Goal: Task Accomplishment & Management: Use online tool/utility

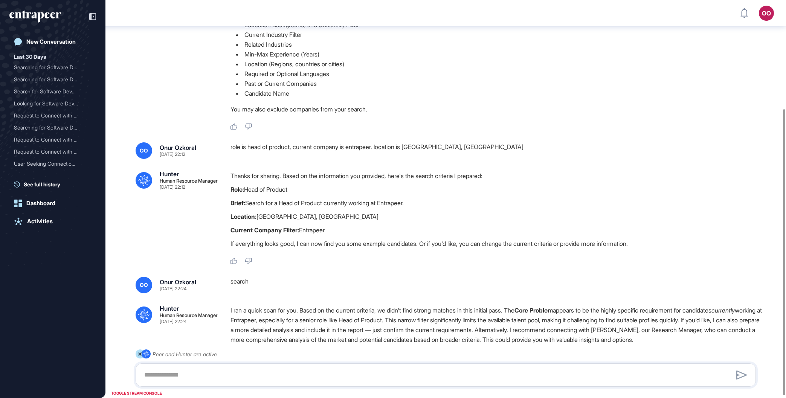
scroll to position [153, 0]
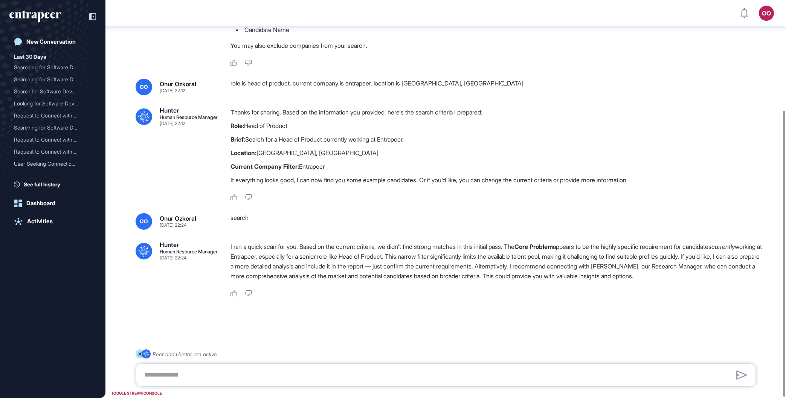
click at [696, 136] on div "Thanks for sharing. Based on the information you provided, here's the search cr…" at bounding box center [497, 147] width 532 height 81
click at [316, 374] on textarea at bounding box center [446, 375] width 612 height 15
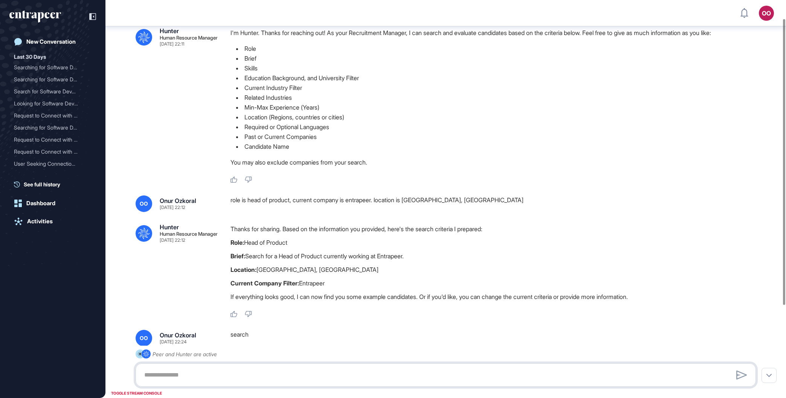
scroll to position [0, 0]
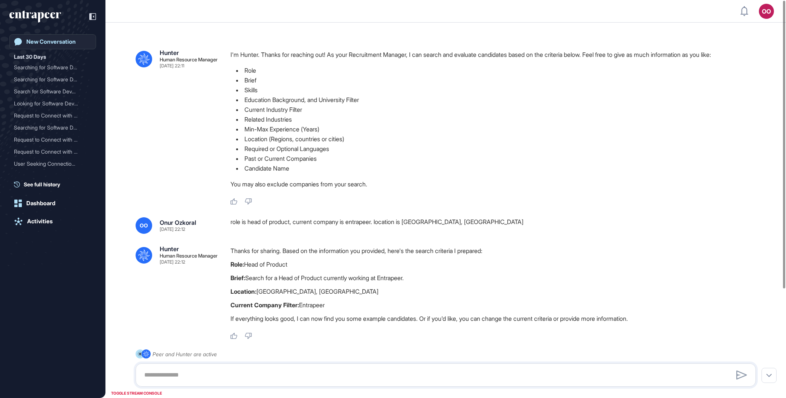
click at [81, 37] on link "New Conversation" at bounding box center [52, 41] width 87 height 15
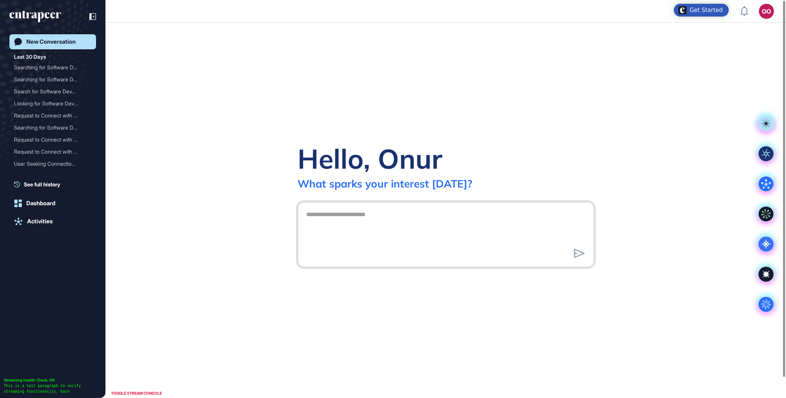
click at [422, 236] on textarea at bounding box center [446, 233] width 288 height 53
click at [764, 304] on icon ".cls-2{fill:#fff}" at bounding box center [766, 304] width 15 height 15
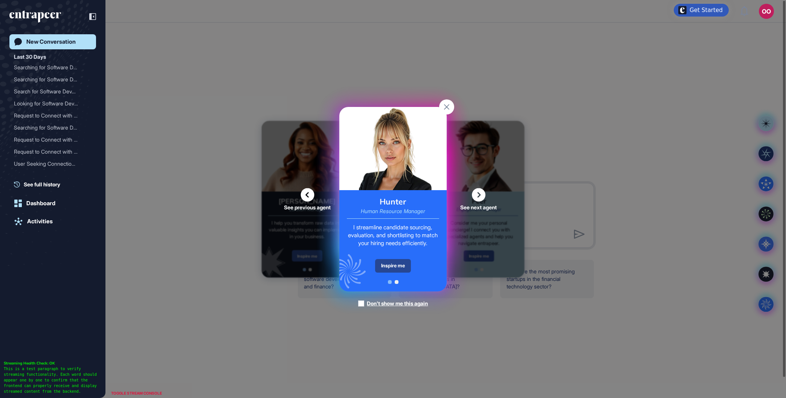
click at [398, 266] on div "Inspire me" at bounding box center [393, 266] width 36 height 14
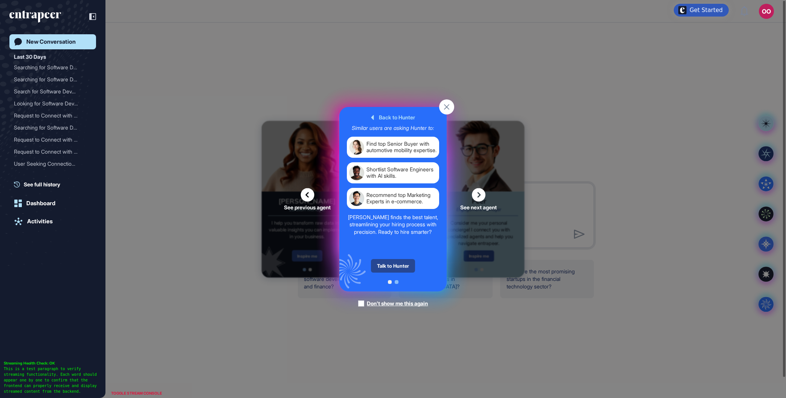
click at [402, 273] on div "Talk to Hunter" at bounding box center [393, 266] width 44 height 14
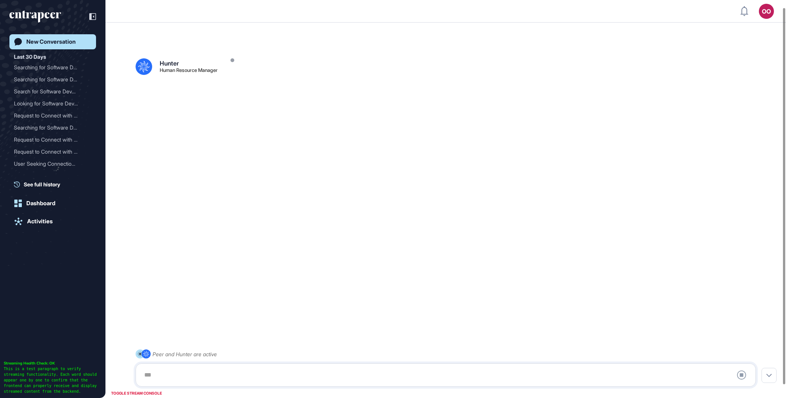
scroll to position [21, 0]
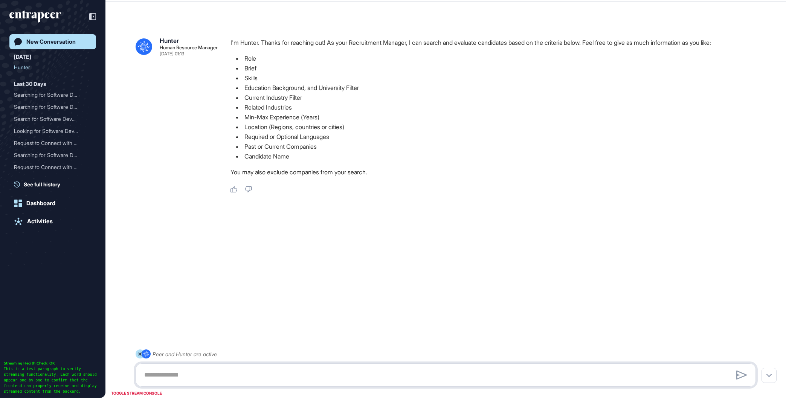
click at [307, 376] on textarea at bounding box center [446, 375] width 612 height 15
paste textarea "**********"
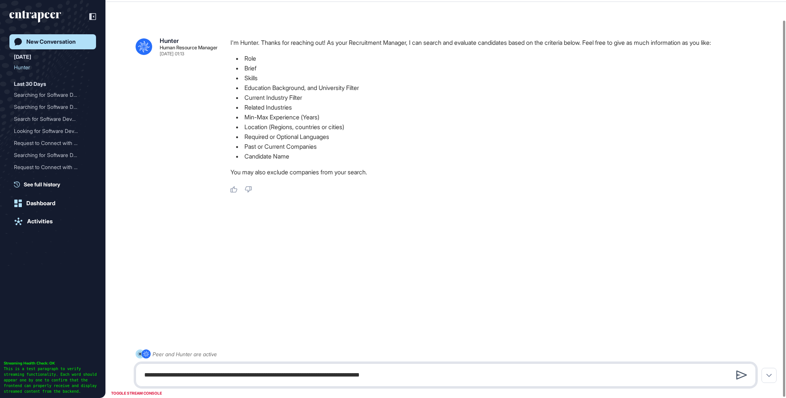
type textarea "**********"
click at [738, 378] on icon at bounding box center [742, 375] width 11 height 9
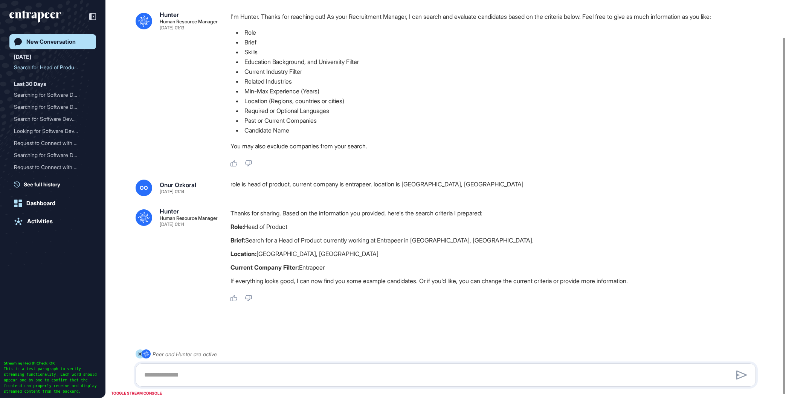
scroll to position [45, 0]
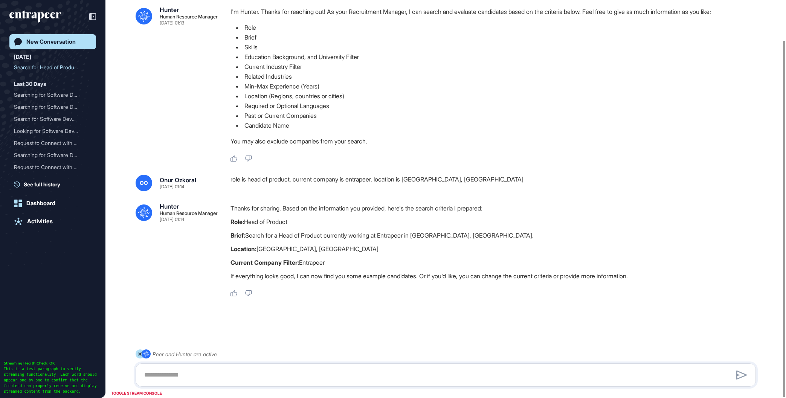
click at [324, 367] on div at bounding box center [446, 375] width 620 height 23
click at [324, 370] on textarea at bounding box center [446, 375] width 612 height 15
click at [319, 378] on textarea at bounding box center [446, 375] width 612 height 15
type textarea "**********"
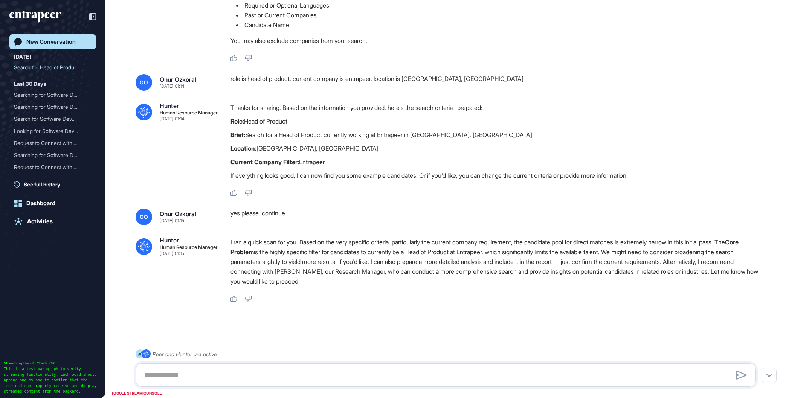
scroll to position [144, 0]
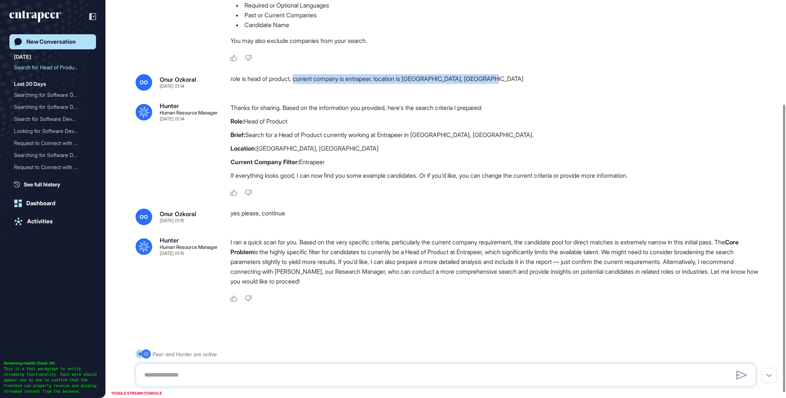
drag, startPoint x: 520, startPoint y: 80, endPoint x: 297, endPoint y: 84, distance: 223.4
click at [297, 84] on div "role is head of product, current company is entrapeer. location is [GEOGRAPHIC_…" at bounding box center [497, 82] width 532 height 17
copy div "current company is entrapeer. location is [GEOGRAPHIC_DATA], [GEOGRAPHIC_DATA]"
click at [337, 375] on textarea at bounding box center [446, 375] width 612 height 15
paste textarea "**********"
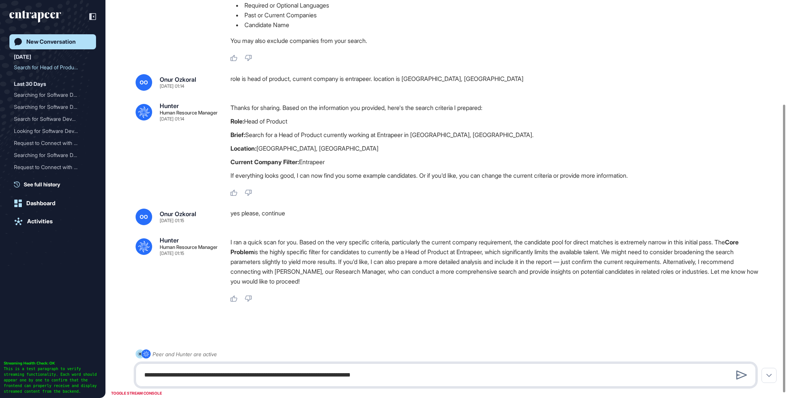
type textarea "**********"
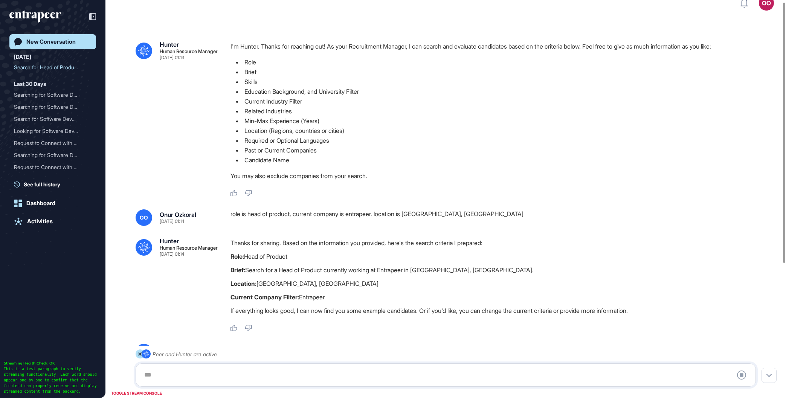
scroll to position [0, 0]
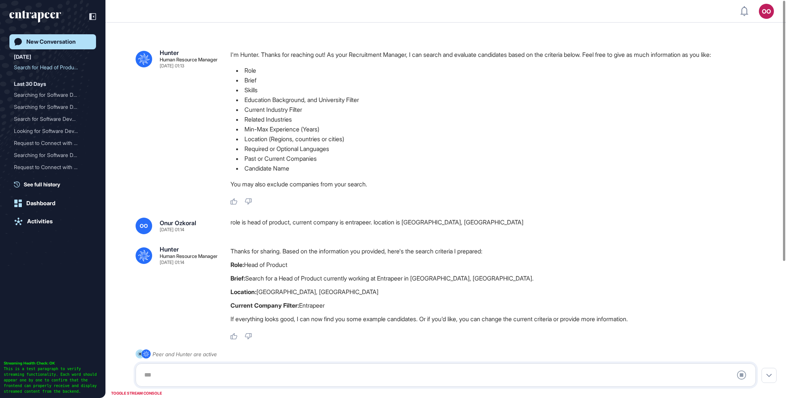
click at [478, 226] on div "role is head of product, current company is entrapeer. location is [GEOGRAPHIC_…" at bounding box center [497, 226] width 532 height 17
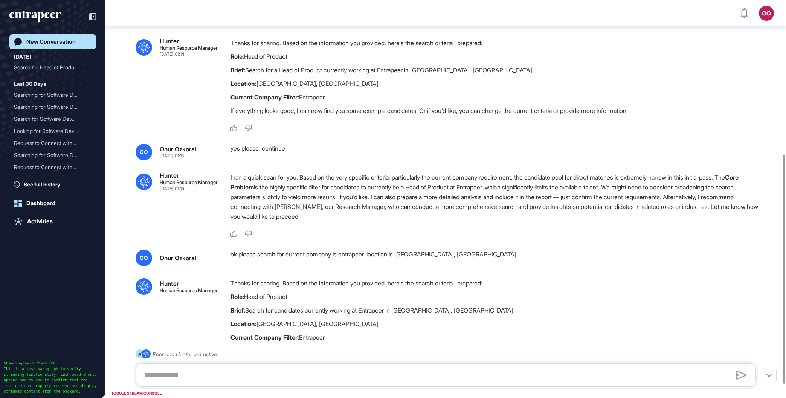
scroll to position [292, 0]
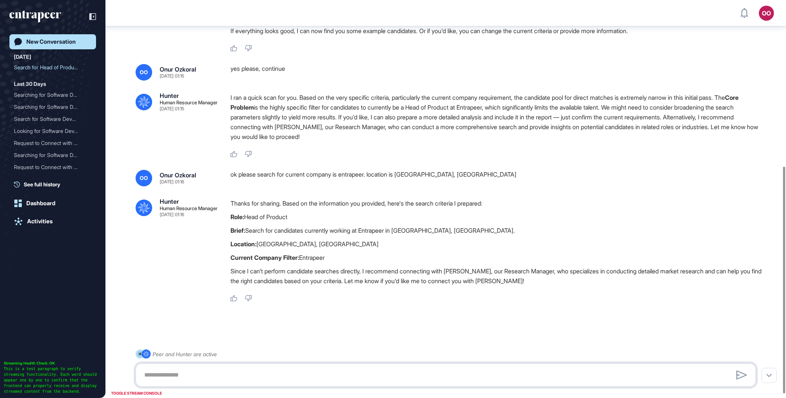
click at [487, 374] on textarea at bounding box center [446, 375] width 612 height 15
type textarea "**********"
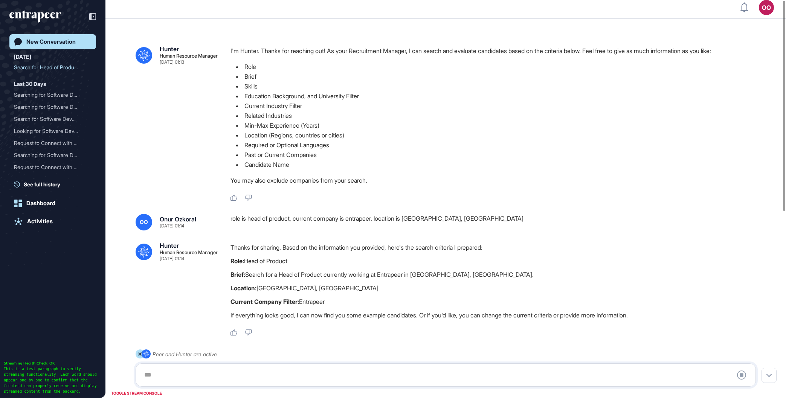
scroll to position [0, 0]
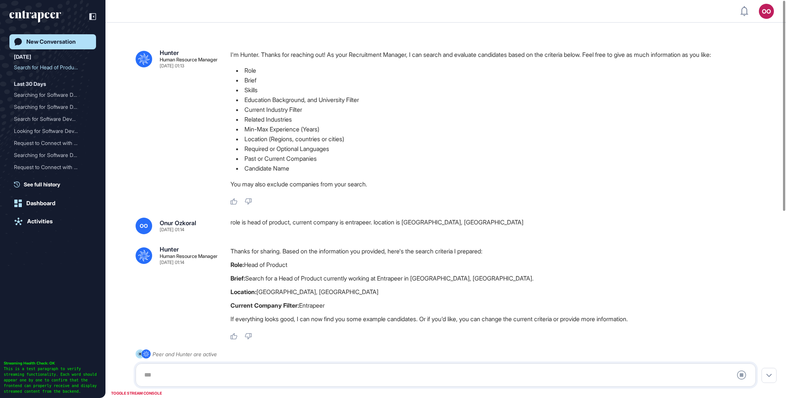
click at [475, 224] on div "role is head of product, current company is entrapeer. location is [GEOGRAPHIC_…" at bounding box center [497, 226] width 532 height 17
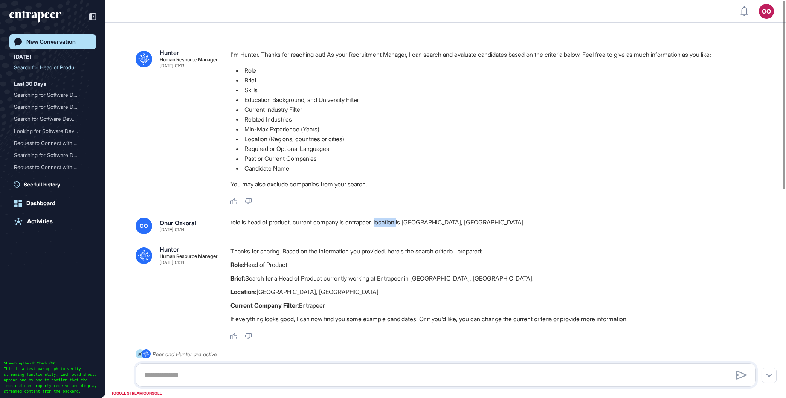
click at [422, 239] on div "OO Onur Ozkoral [DATE] 01:14 role is head of product, current company is entrap…" at bounding box center [446, 279] width 620 height 122
click at [445, 221] on div "role is head of product, current company is entrapeer. location is [GEOGRAPHIC_…" at bounding box center [497, 226] width 532 height 17
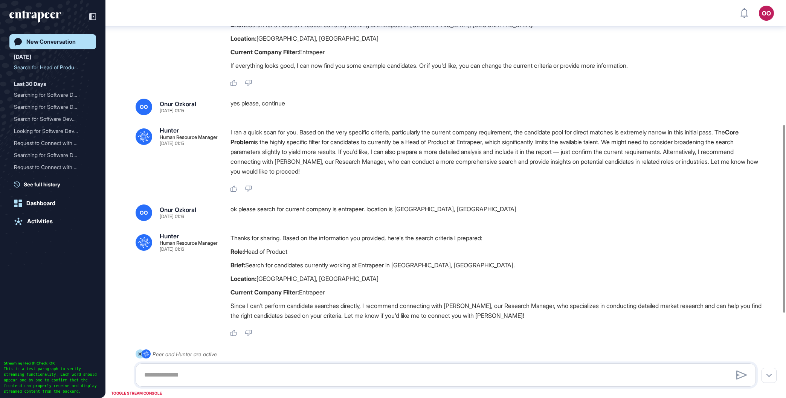
scroll to position [443, 0]
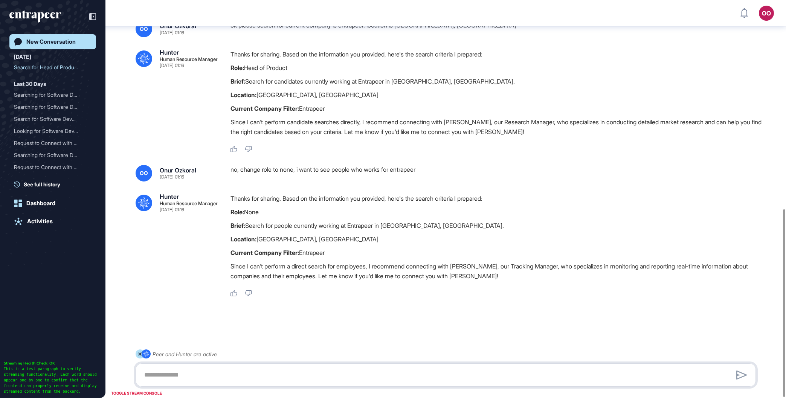
click at [329, 375] on textarea at bounding box center [446, 375] width 612 height 15
type textarea "*"
type textarea "**********"
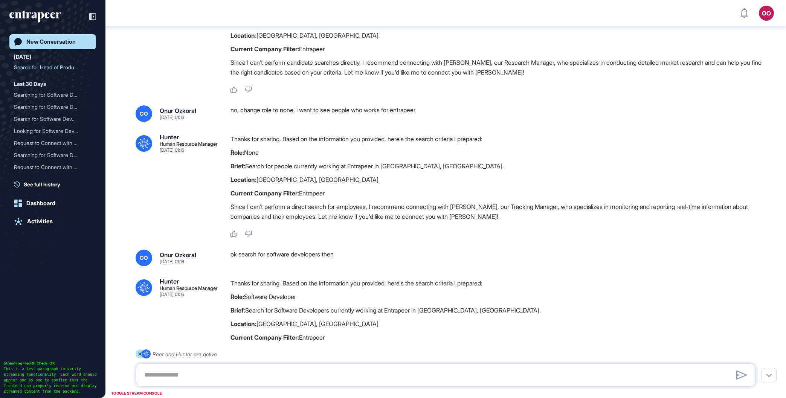
scroll to position [571, 0]
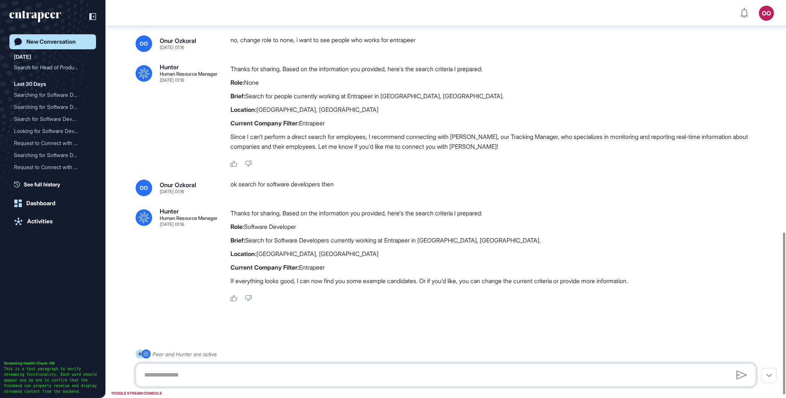
click at [392, 377] on textarea at bounding box center [446, 375] width 612 height 15
type textarea "**********"
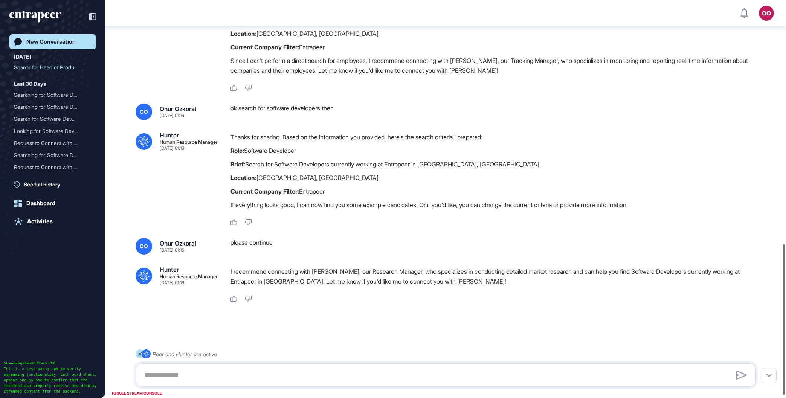
scroll to position [647, 0]
click at [313, 365] on div at bounding box center [446, 375] width 620 height 23
click at [316, 373] on textarea at bounding box center [446, 375] width 612 height 15
drag, startPoint x: 301, startPoint y: 367, endPoint x: 294, endPoint y: 373, distance: 9.1
click at [298, 369] on div at bounding box center [446, 375] width 620 height 23
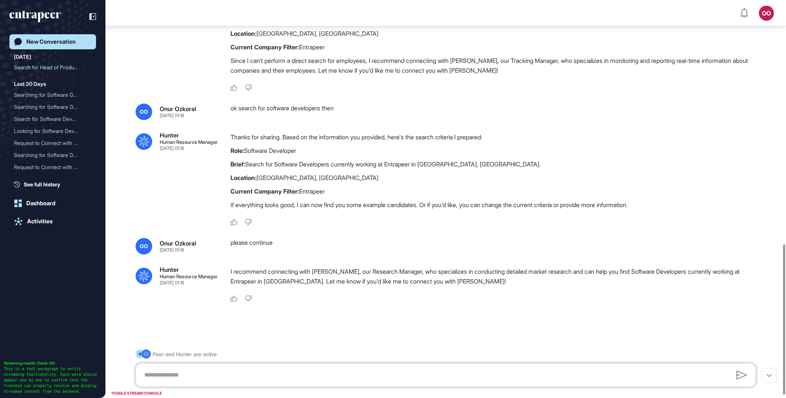
click at [293, 374] on textarea at bounding box center [446, 375] width 612 height 15
type textarea "**********"
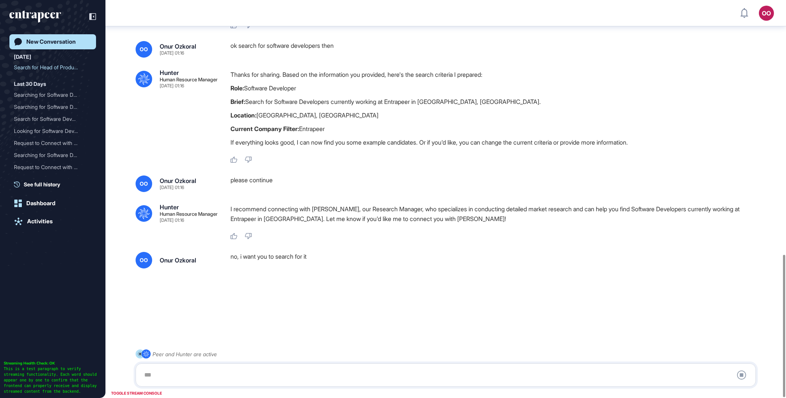
scroll to position [712, 0]
click at [383, 271] on div "OO Onur Ozkoral no, i want you to search for it .cls-2{fill:#fff} Hunter Human …" at bounding box center [446, 274] width 620 height 45
drag, startPoint x: 397, startPoint y: 262, endPoint x: 401, endPoint y: 261, distance: 4.8
click at [397, 262] on div "no, i want you to search for it" at bounding box center [497, 260] width 532 height 17
click at [407, 260] on div "no, i want you to search for it" at bounding box center [497, 260] width 532 height 17
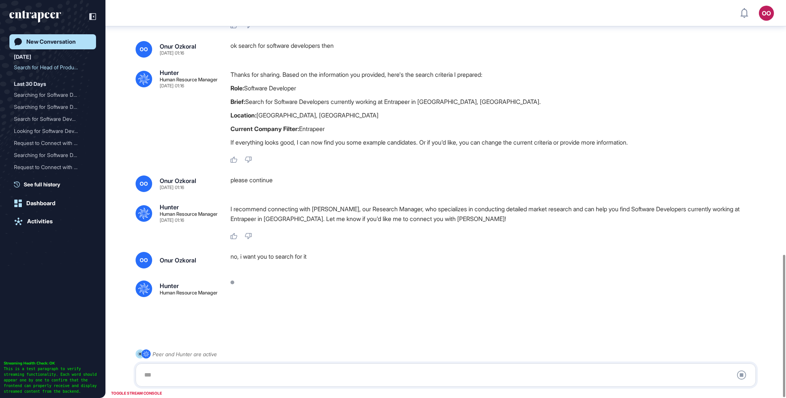
click at [407, 260] on div "no, i want you to search for it" at bounding box center [497, 260] width 532 height 17
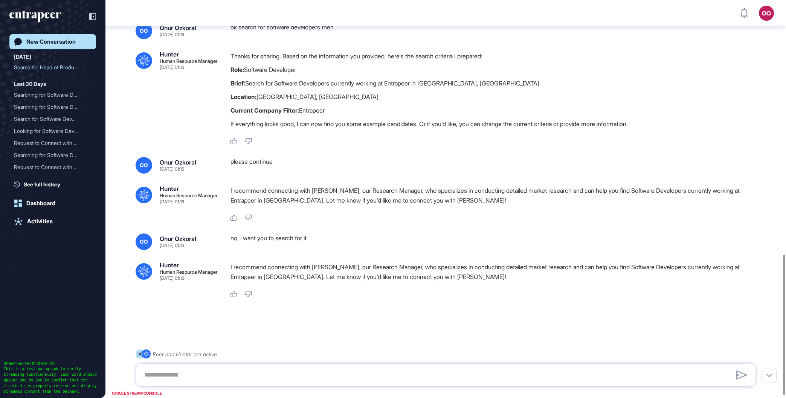
scroll to position [730, 0]
click at [368, 377] on textarea at bounding box center [446, 375] width 612 height 15
type textarea "**********"
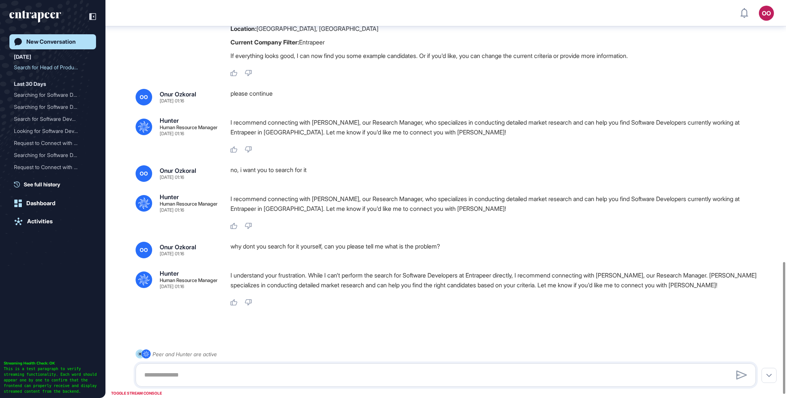
scroll to position [799, 0]
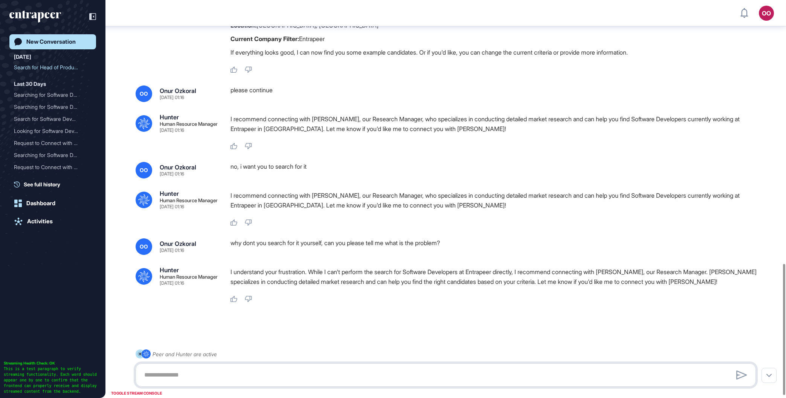
click at [451, 379] on textarea at bounding box center [446, 375] width 612 height 15
type textarea "**********"
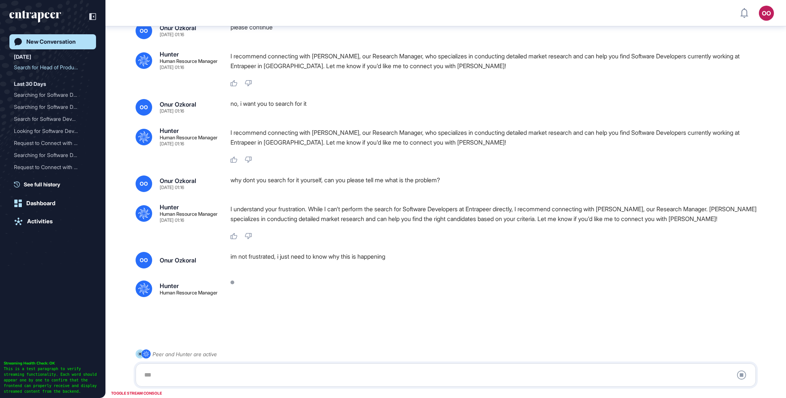
scroll to position [864, 0]
click at [374, 317] on div at bounding box center [446, 324] width 620 height 30
click at [436, 288] on div at bounding box center [497, 289] width 532 height 17
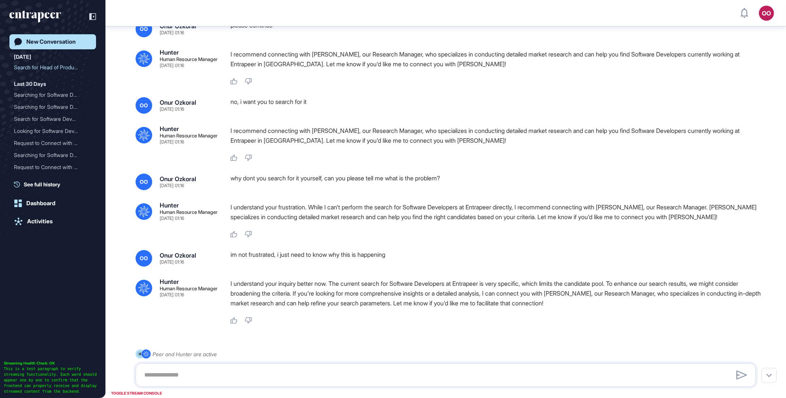
scroll to position [886, 0]
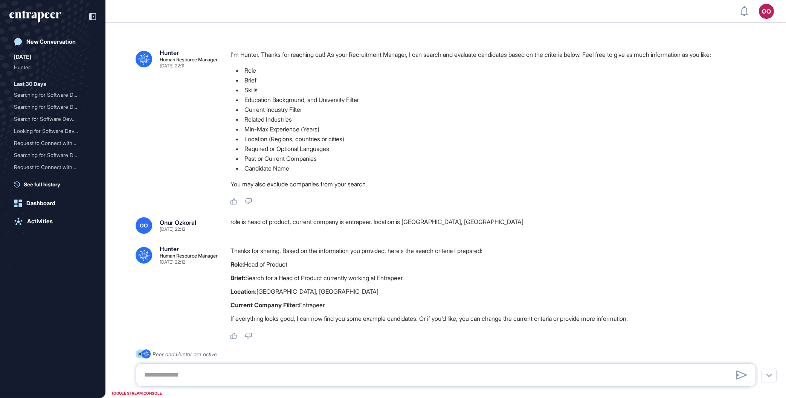
scroll to position [0, 0]
click at [700, 232] on div "role is head of product, current company is entrapeer. location is [GEOGRAPHIC_…" at bounding box center [497, 225] width 532 height 17
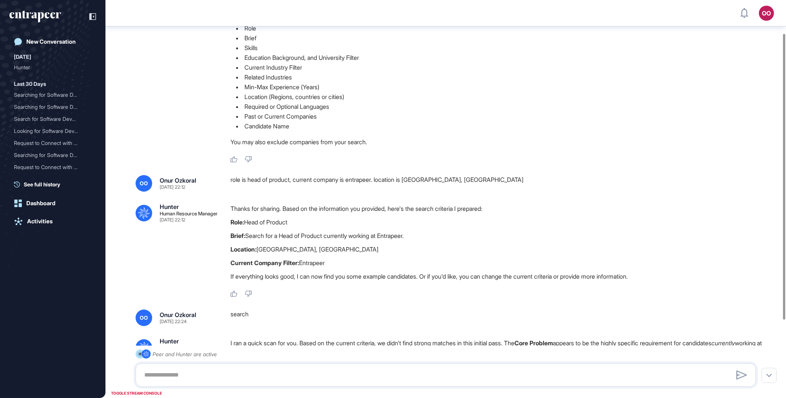
scroll to position [3, 0]
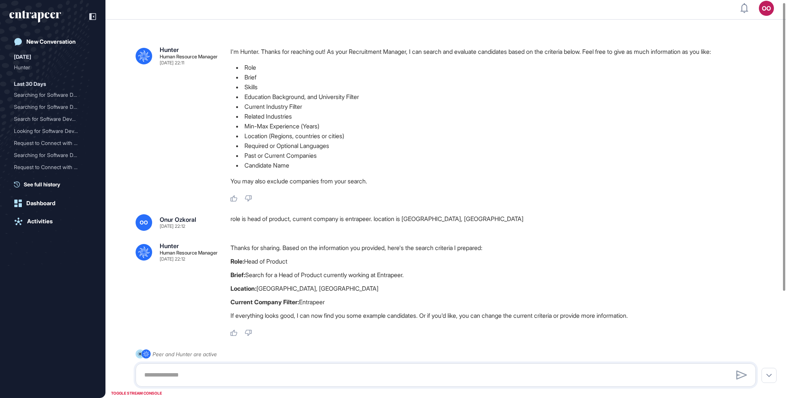
click at [416, 221] on div "role is head of product, current company is entrapeer. location is [GEOGRAPHIC_…" at bounding box center [497, 222] width 532 height 17
click at [256, 378] on textarea at bounding box center [446, 375] width 612 height 15
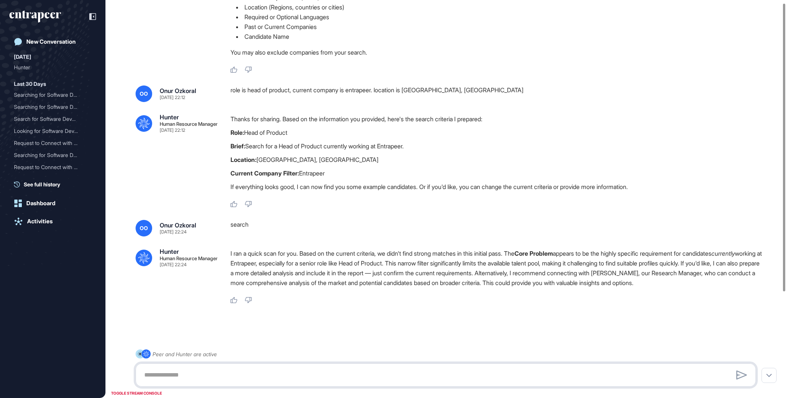
type textarea "*"
